Goal: Transaction & Acquisition: Purchase product/service

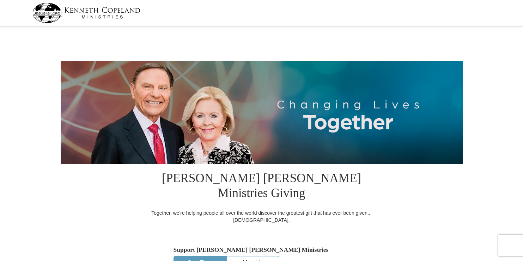
select select "CA"
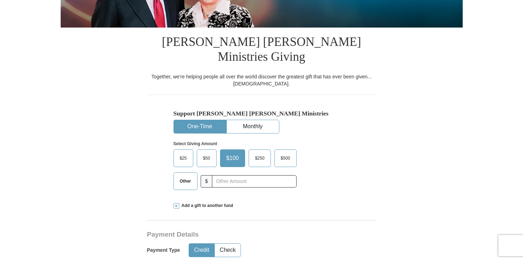
scroll to position [147, 0]
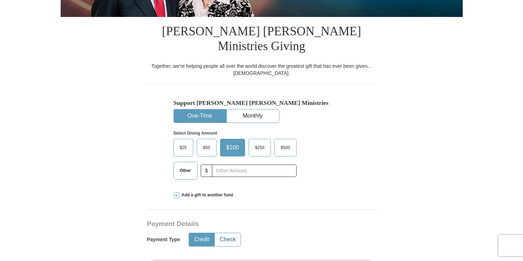
click at [223, 233] on button "Check" at bounding box center [228, 239] width 26 height 13
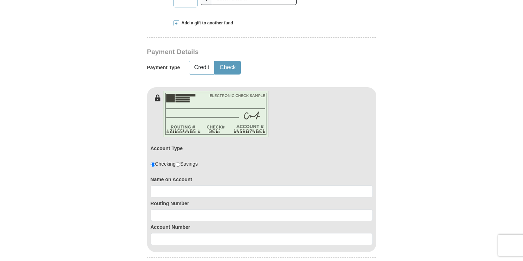
scroll to position [322, 0]
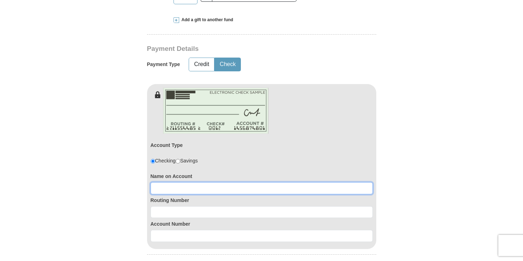
click at [165, 182] on input at bounding box center [262, 188] width 222 height 12
drag, startPoint x: 175, startPoint y: 174, endPoint x: 201, endPoint y: 177, distance: 26.7
click at [176, 182] on input "Donna M Washington" at bounding box center [262, 188] width 222 height 12
type input "Donna M. Washington"
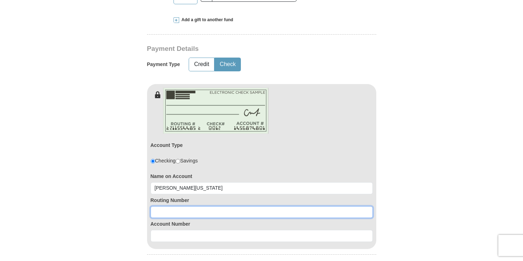
click at [245, 206] on input at bounding box center [262, 212] width 222 height 12
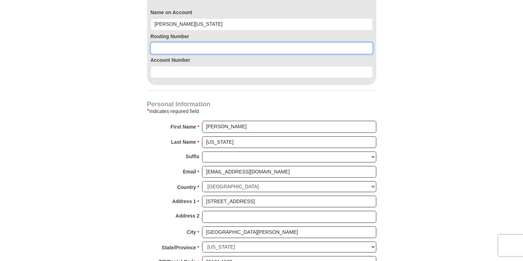
scroll to position [378, 0]
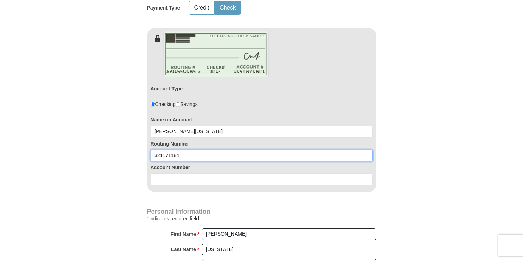
type input "321171184"
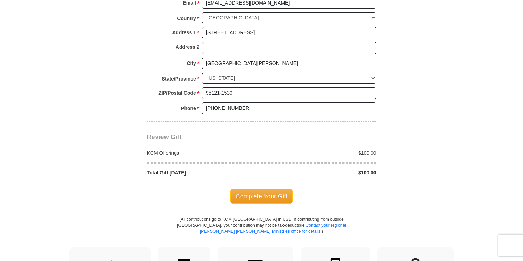
scroll to position [649, 0]
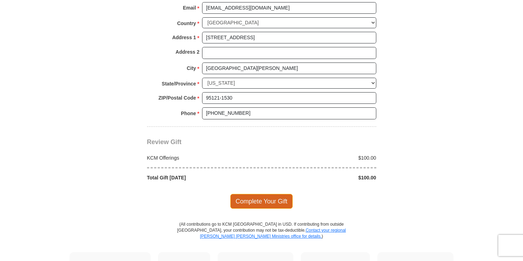
type input "0164051682"
click at [279, 194] on span "Complete Your Gift" at bounding box center [261, 201] width 62 height 15
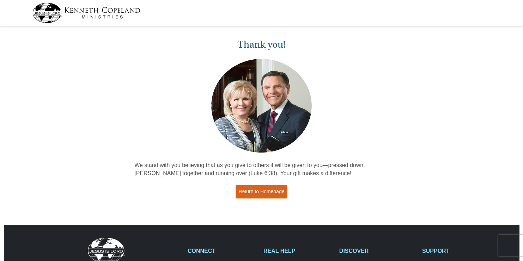
click at [261, 193] on link "Return to Homepage" at bounding box center [262, 192] width 52 height 14
